Goal: Information Seeking & Learning: Learn about a topic

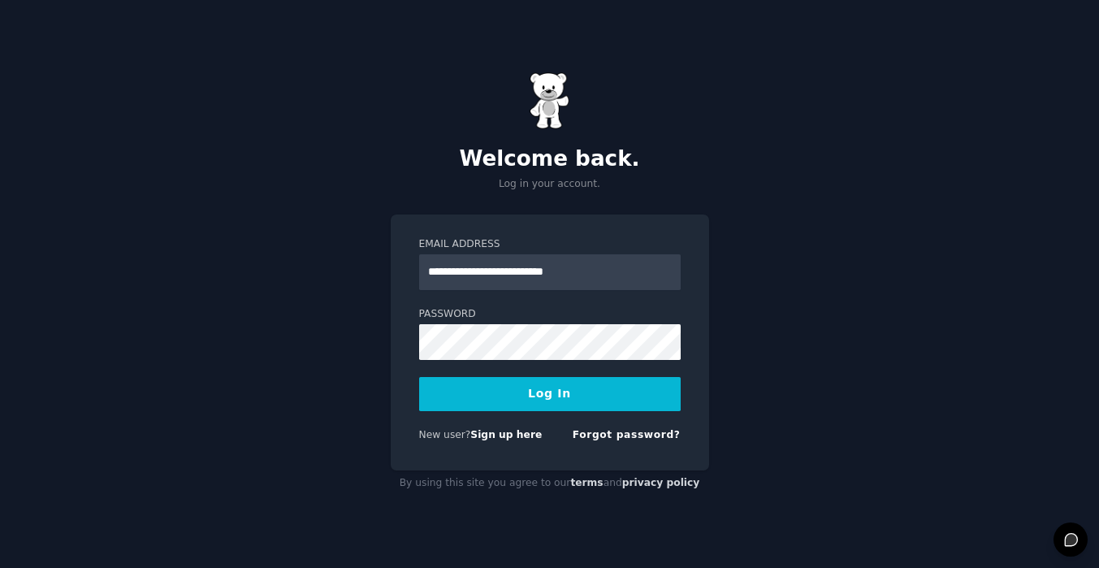
click at [535, 388] on button "Log In" at bounding box center [550, 394] width 262 height 34
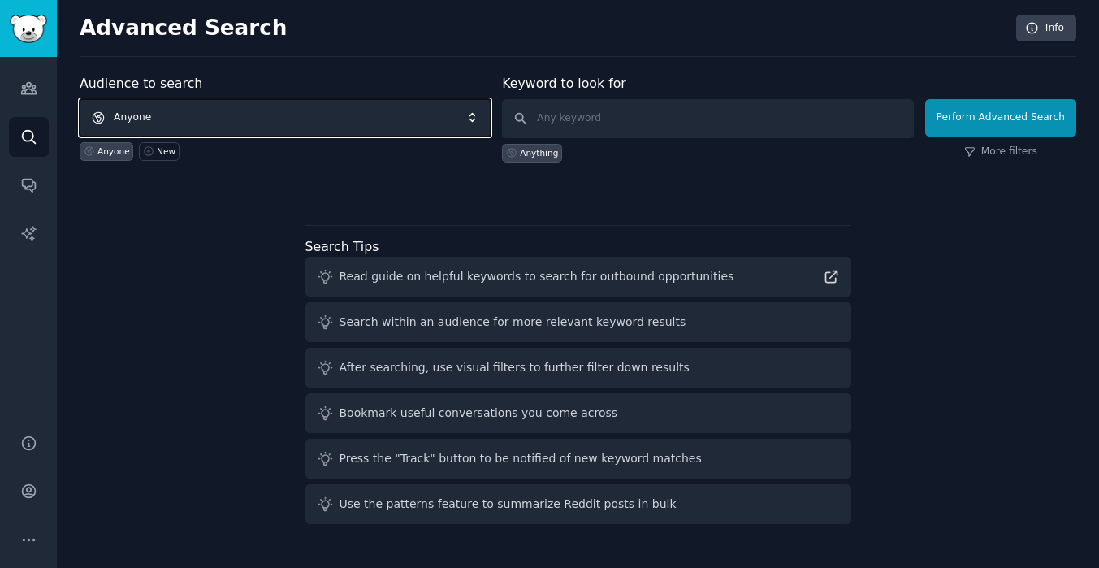
click at [412, 124] on span "Anyone" at bounding box center [285, 117] width 411 height 37
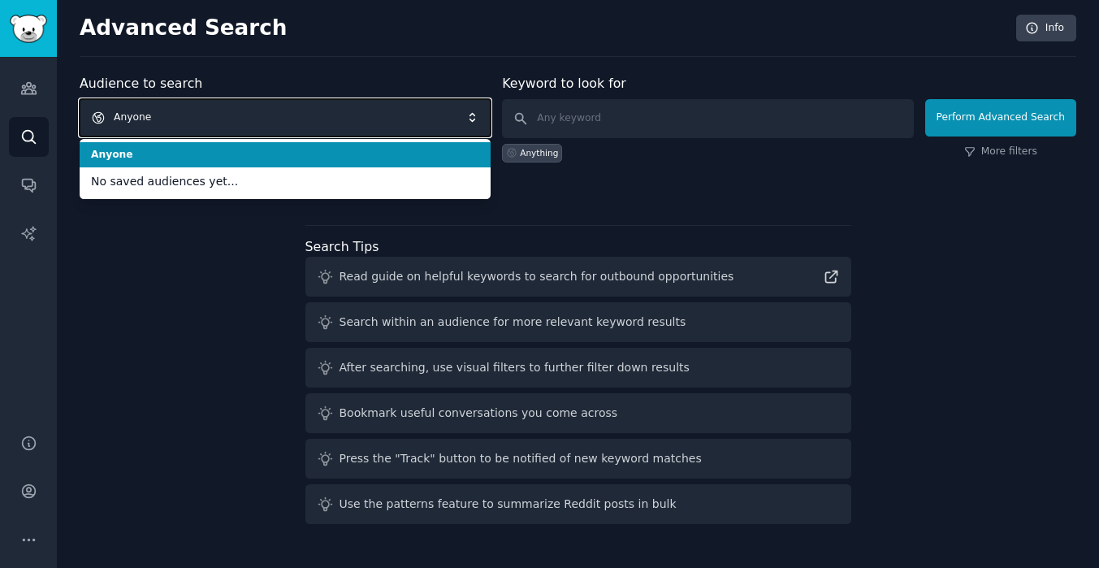
click at [412, 124] on span "Anyone" at bounding box center [285, 117] width 411 height 37
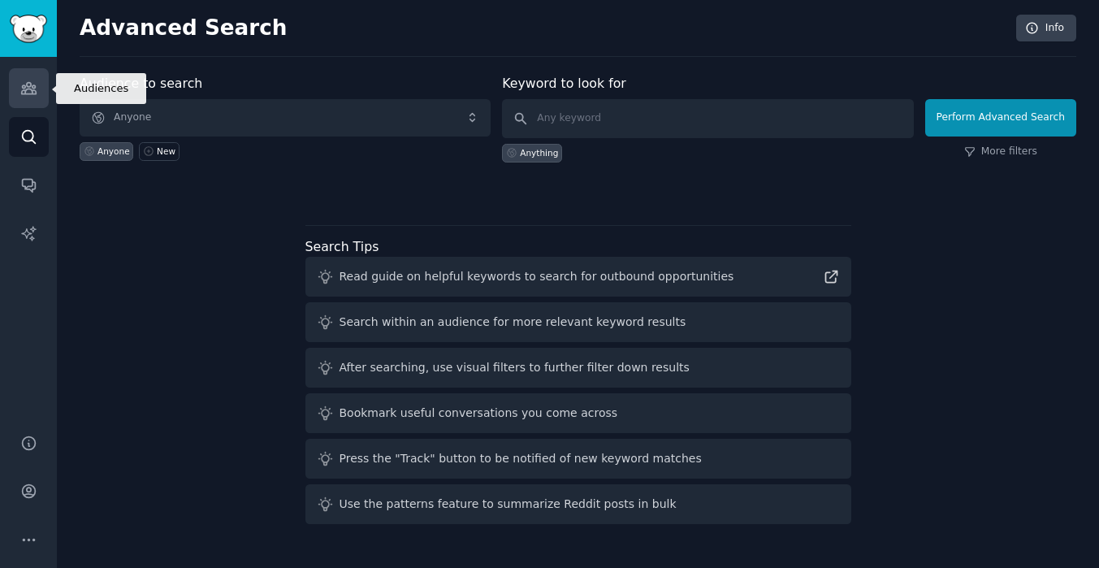
click at [31, 81] on icon "Sidebar" at bounding box center [28, 88] width 17 height 17
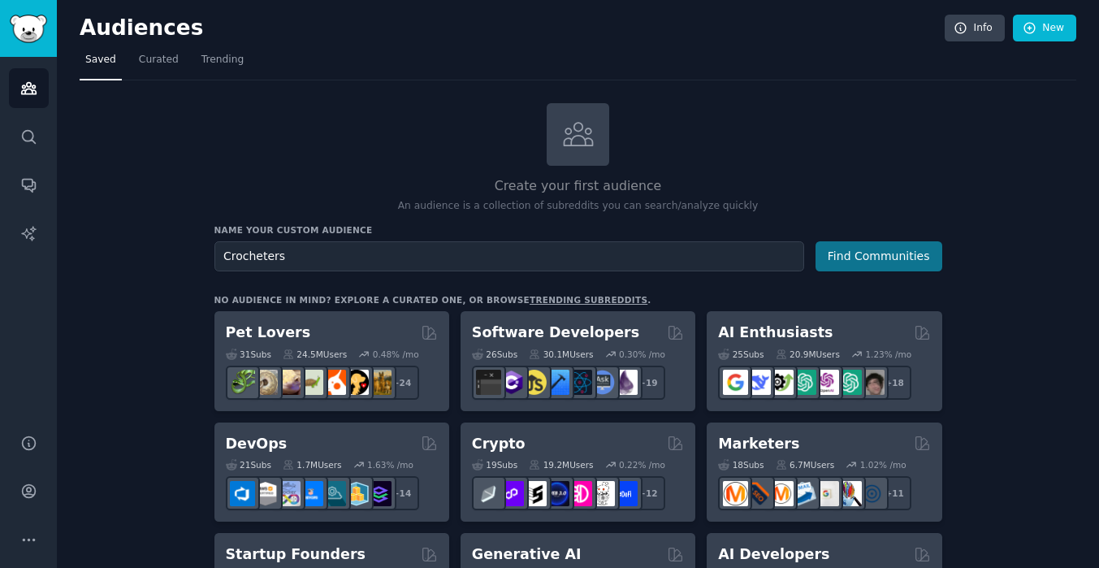
type input "Crocheters"
click at [846, 249] on button "Find Communities" at bounding box center [878, 256] width 127 height 30
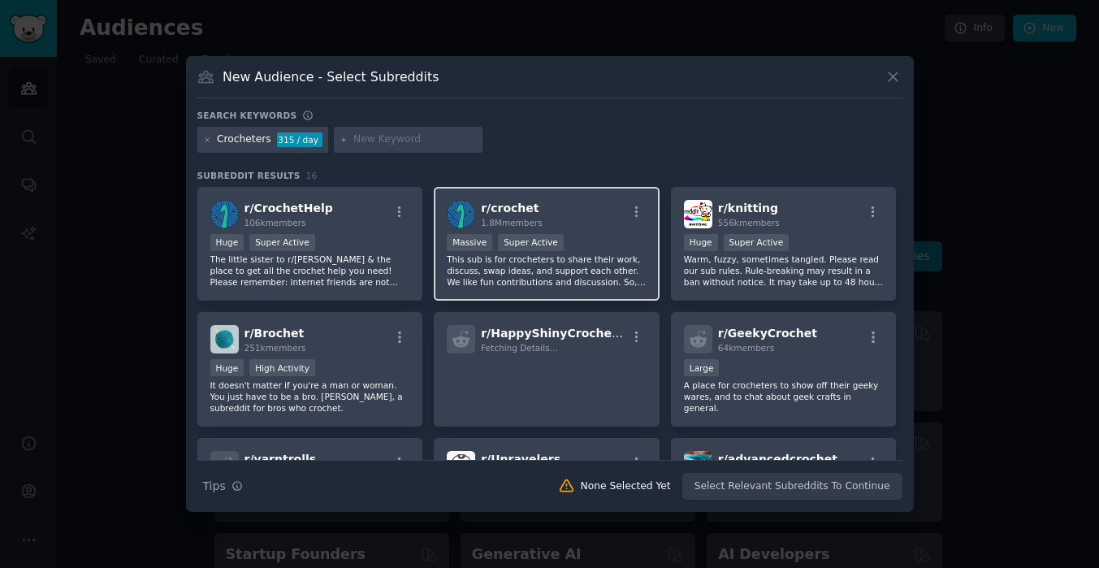
click at [539, 227] on div "r/ crochet 1.8M members" at bounding box center [547, 214] width 200 height 28
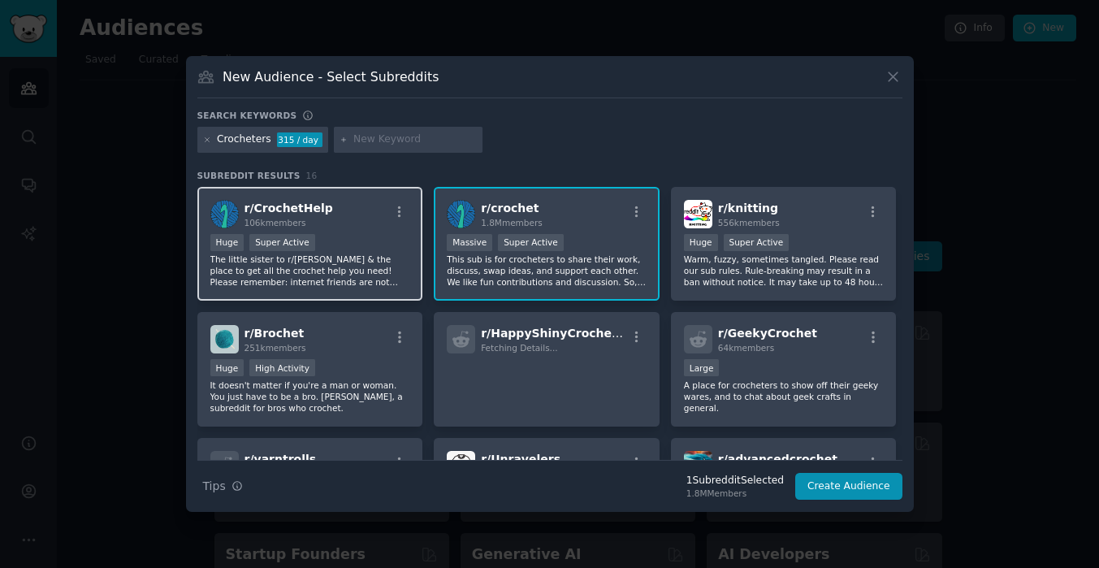
click at [344, 257] on p "The little sister to r/[PERSON_NAME] & the place to get all the crochet help yo…" at bounding box center [310, 270] width 200 height 34
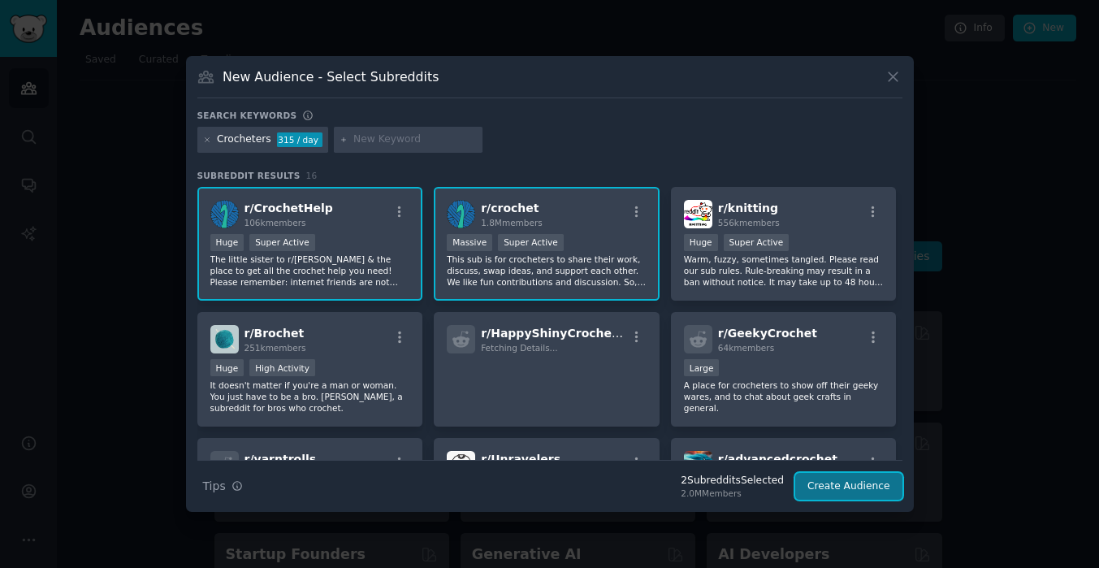
click at [869, 482] on button "Create Audience" at bounding box center [848, 487] width 107 height 28
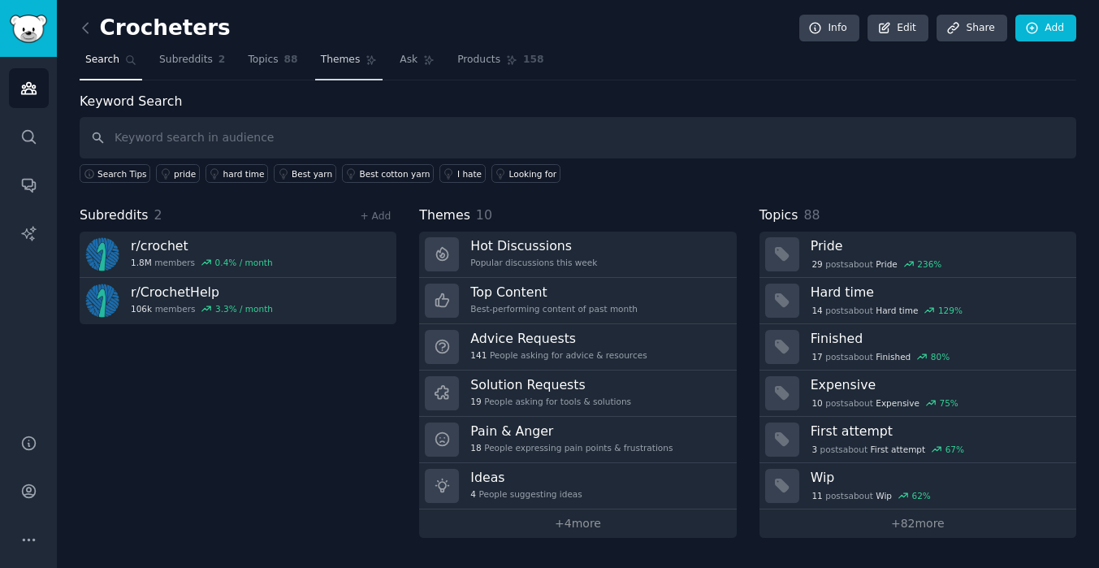
click at [348, 60] on span "Themes" at bounding box center [341, 60] width 40 height 15
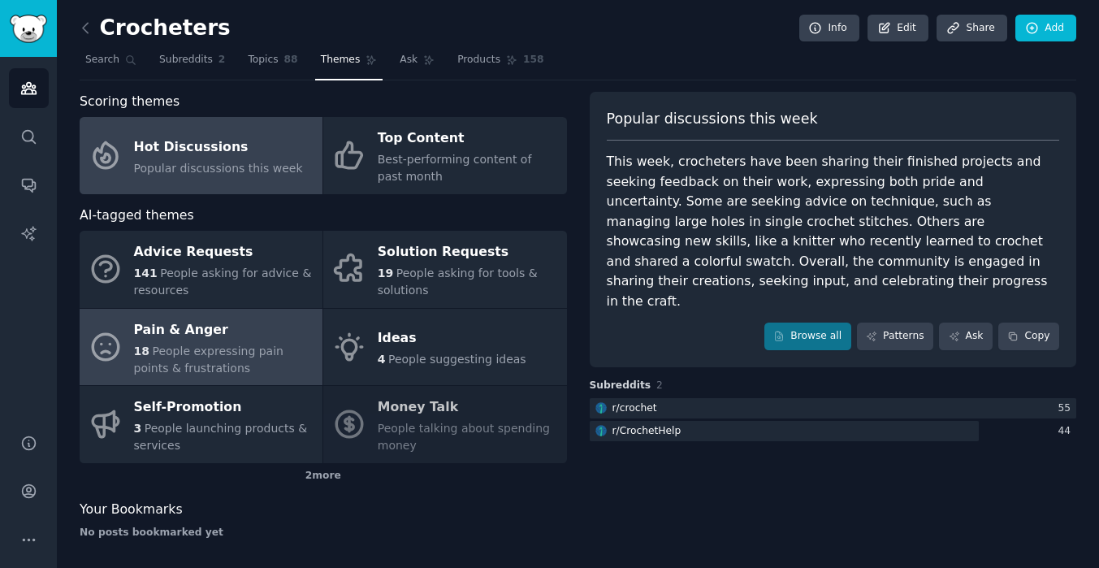
click at [224, 339] on div "Pain & Anger" at bounding box center [224, 330] width 180 height 26
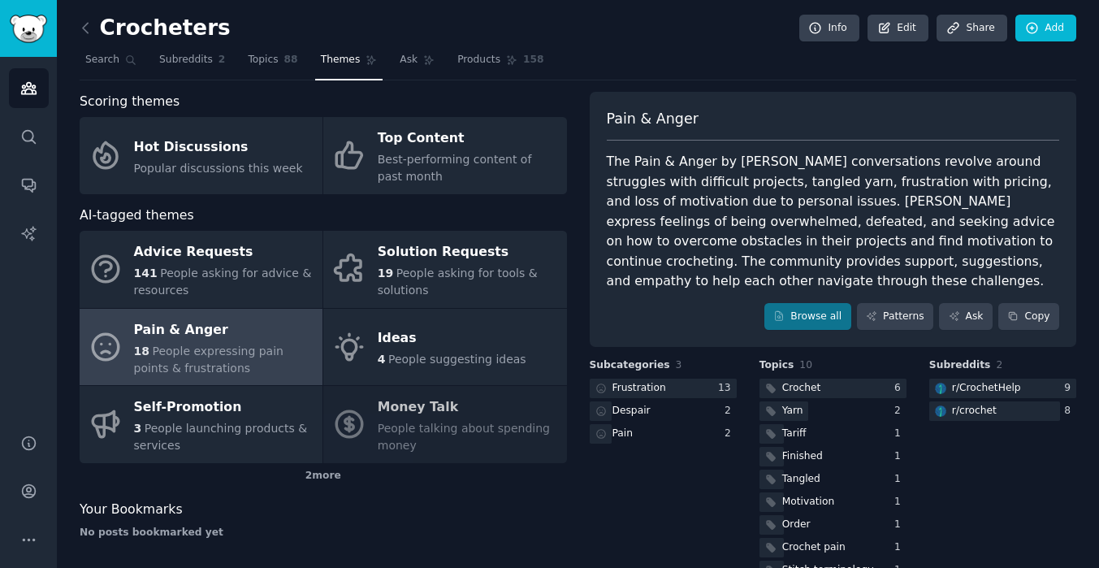
scroll to position [61, 0]
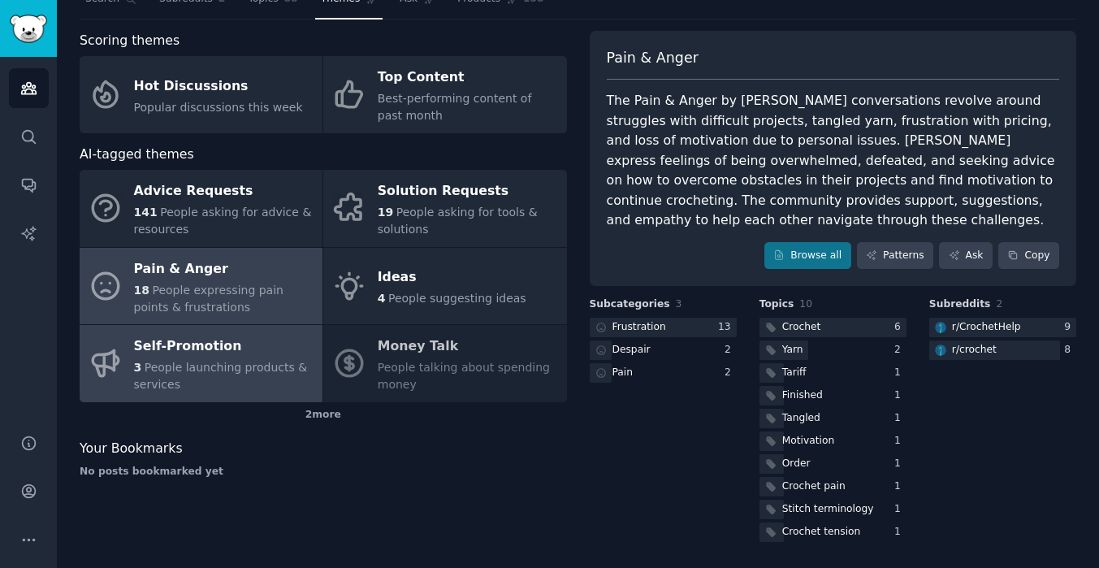
click at [189, 354] on div "Self-Promotion" at bounding box center [224, 347] width 180 height 26
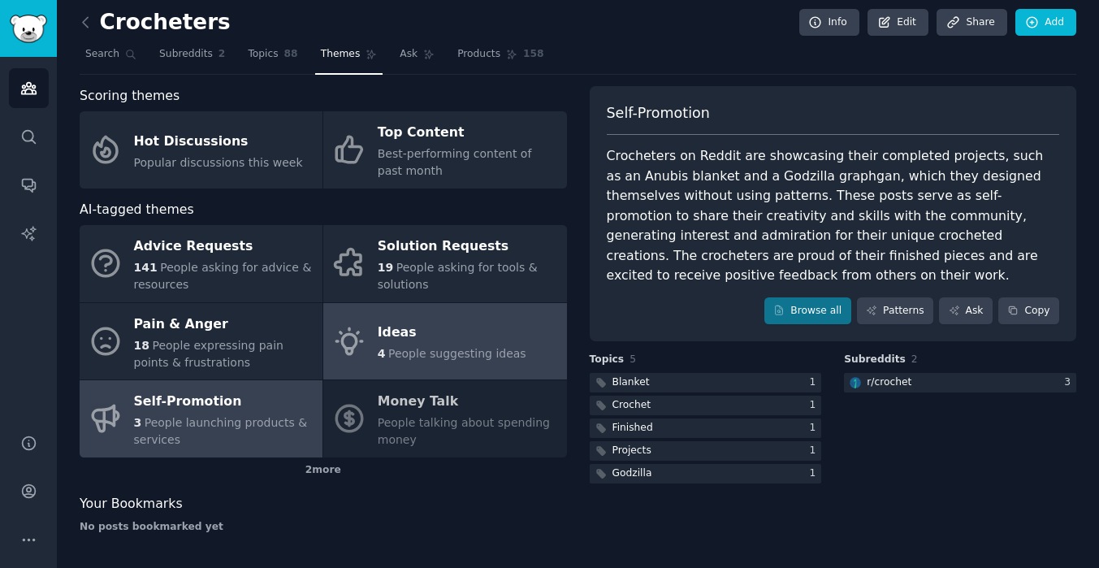
click at [452, 348] on span "People suggesting ideas" at bounding box center [457, 353] width 138 height 13
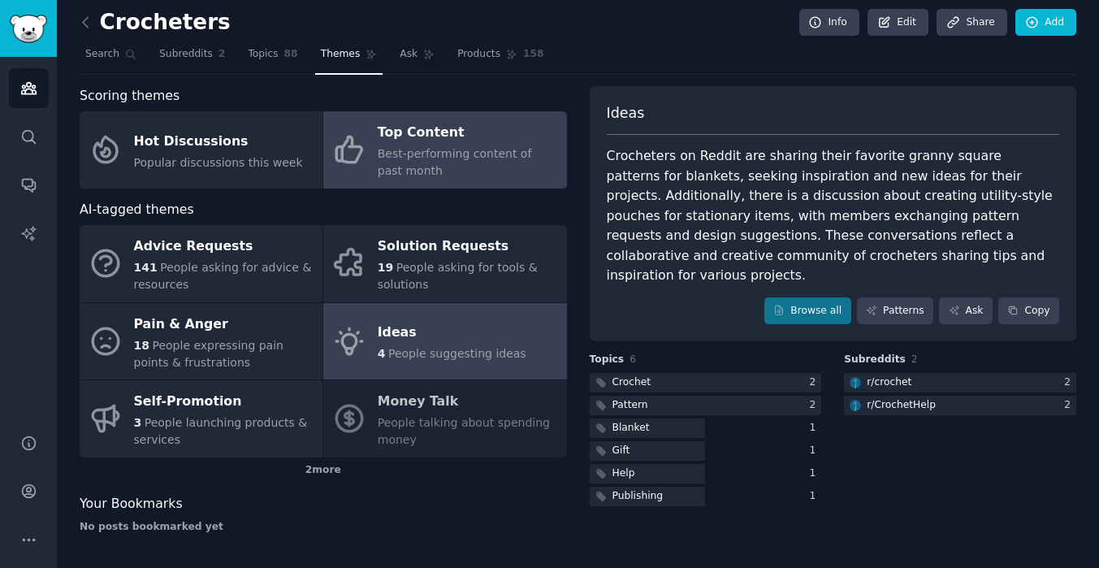
click at [503, 148] on span "Best-performing content of past month" at bounding box center [455, 162] width 154 height 30
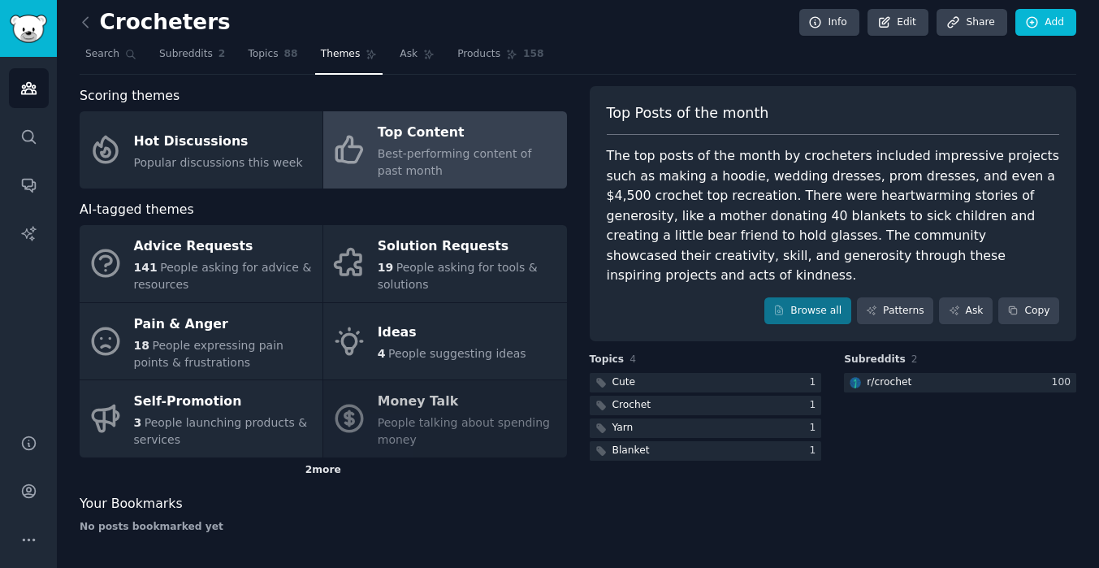
click at [317, 465] on div "2 more" at bounding box center [323, 470] width 487 height 26
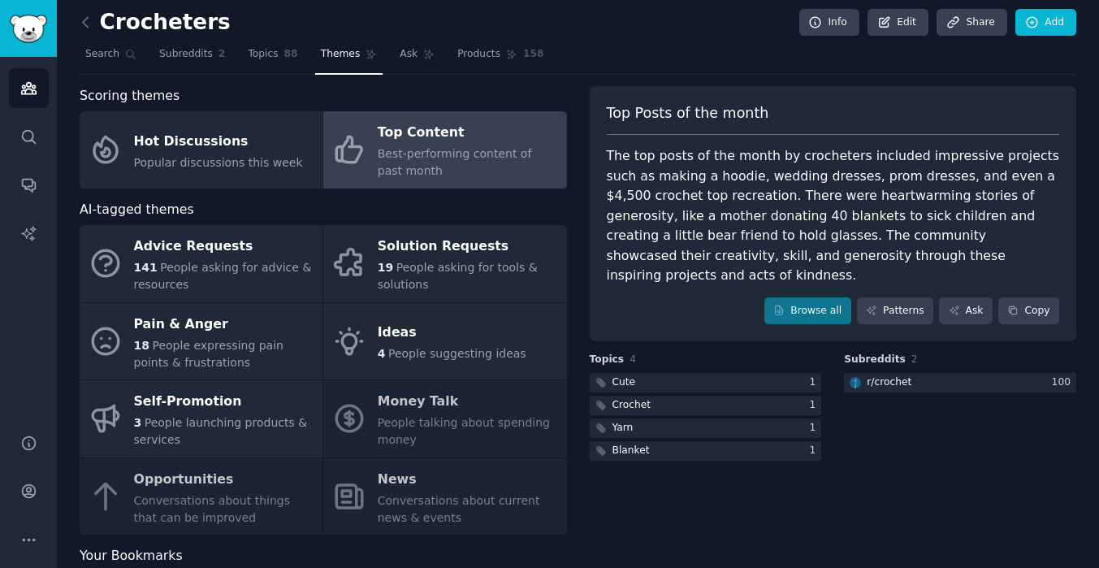
click at [236, 496] on div "Advice Requests 141 People asking for advice & resources Solution Requests 19 P…" at bounding box center [323, 379] width 487 height 309
click at [192, 504] on div "Advice Requests 141 People asking for advice & resources Solution Requests 19 P…" at bounding box center [323, 379] width 487 height 309
click at [201, 518] on div "Advice Requests 141 People asking for advice & resources Solution Requests 19 P…" at bounding box center [323, 379] width 487 height 309
click at [237, 520] on div "Advice Requests 141 People asking for advice & resources Solution Requests 19 P…" at bounding box center [323, 379] width 487 height 309
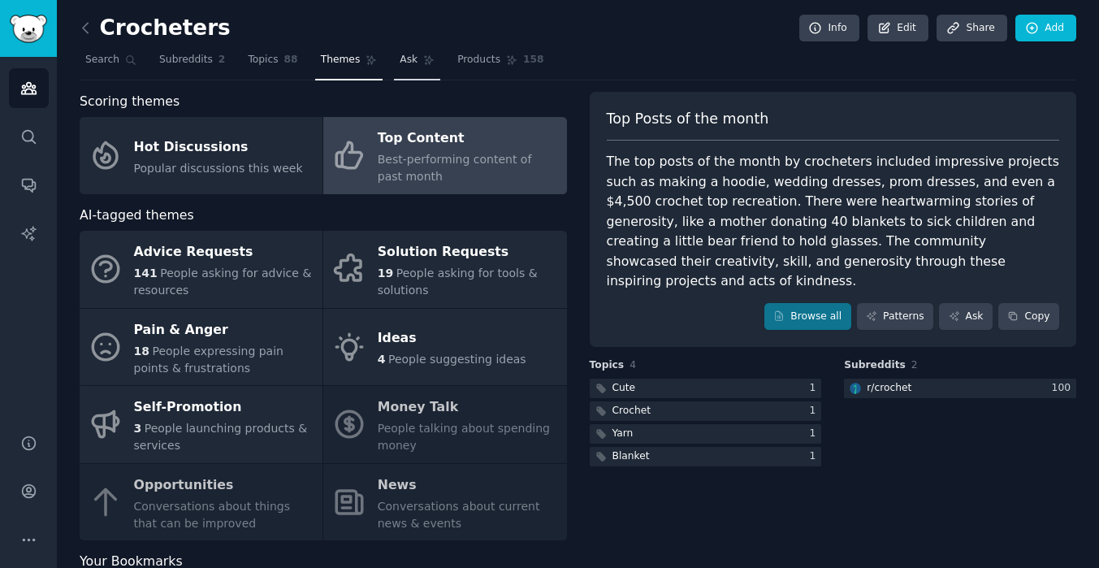
click at [419, 60] on link "Ask" at bounding box center [417, 63] width 46 height 33
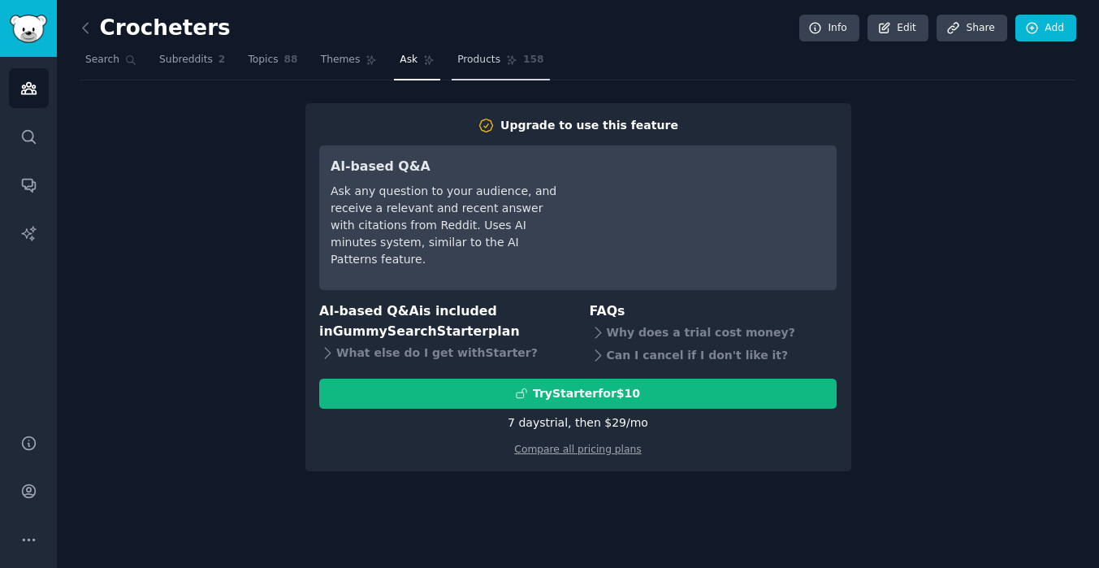
click at [484, 69] on link "Products 158" at bounding box center [500, 63] width 97 height 33
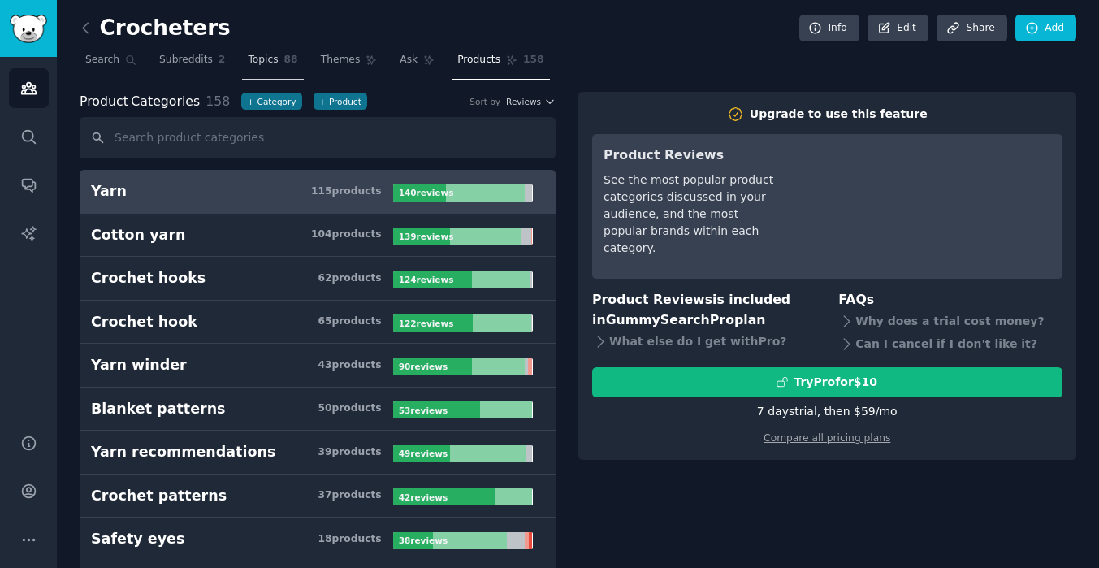
click at [281, 58] on link "Topics 88" at bounding box center [272, 63] width 61 height 33
